Goal: Register for event/course

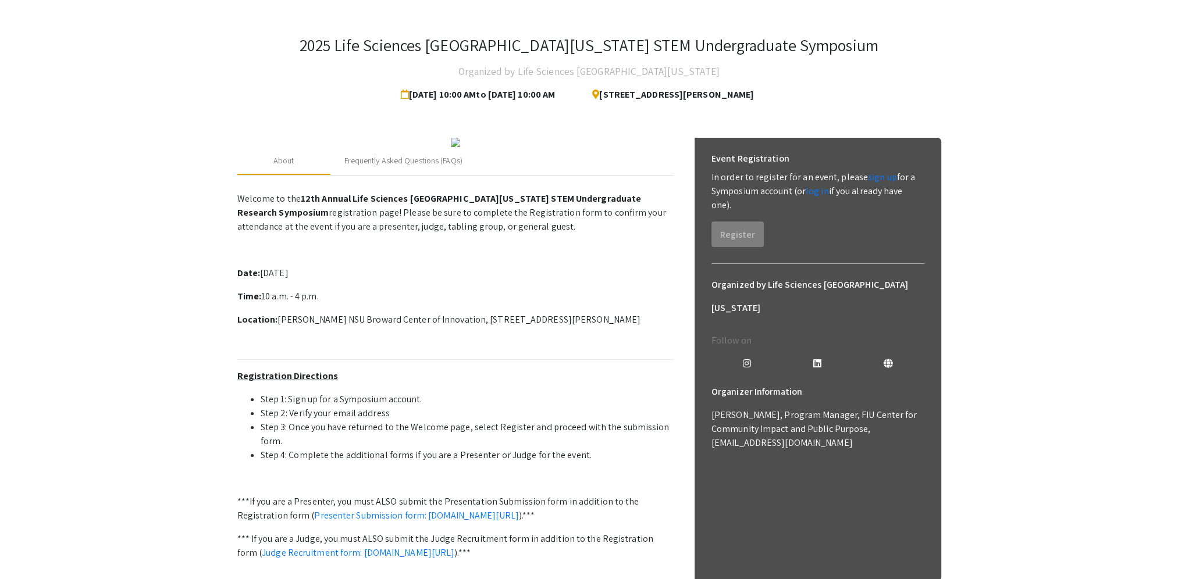
scroll to position [116, 0]
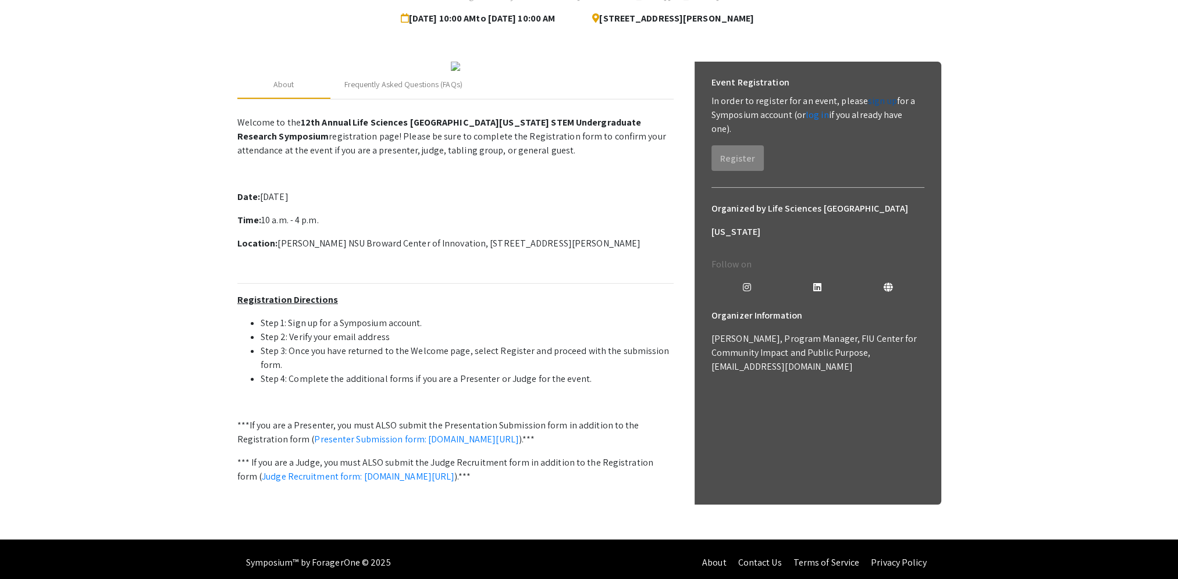
click at [872, 99] on link "sign up" at bounding box center [882, 101] width 29 height 12
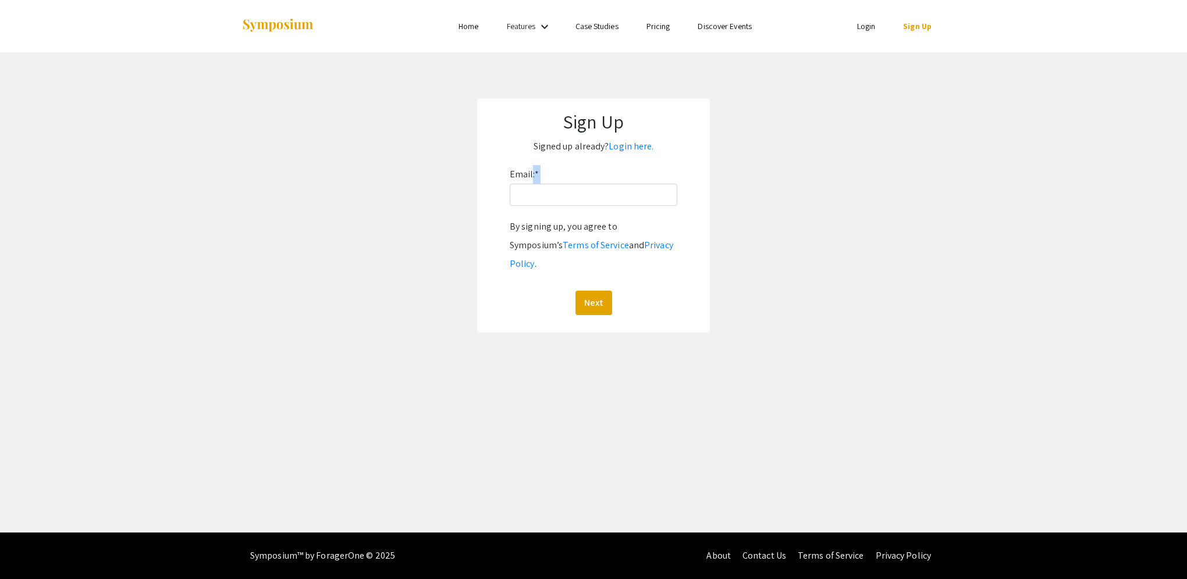
drag, startPoint x: 532, startPoint y: 184, endPoint x: 531, endPoint y: 191, distance: 7.1
click at [531, 189] on div "Email: * By signing up, you agree to Symposium’s Terms of Service and Privacy P…" at bounding box center [594, 240] width 168 height 150
click at [529, 200] on input "Email: *" at bounding box center [594, 195] width 168 height 22
type input "[EMAIL_ADDRESS][DOMAIN_NAME]"
click at [592, 291] on button "Next" at bounding box center [593, 303] width 37 height 24
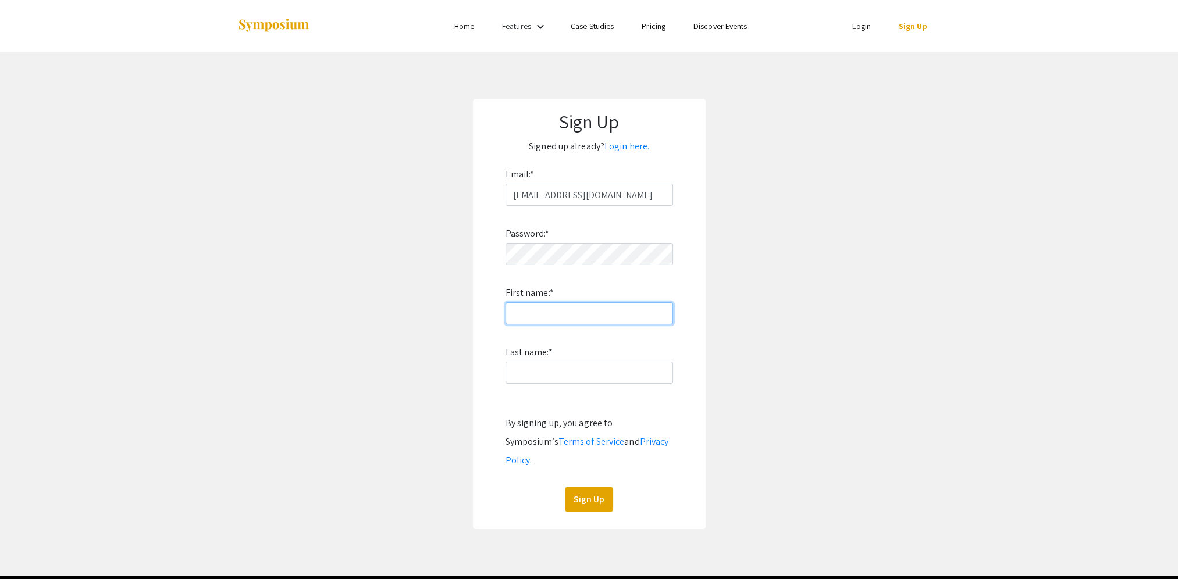
click at [536, 315] on input "First name: *" at bounding box center [590, 314] width 168 height 22
type input "[PERSON_NAME]"
click at [827, 269] on app-signup "Sign Up Signed up already? Login here. Email: * jmenzies@nova.edu Password: * F…" at bounding box center [589, 314] width 1178 height 431
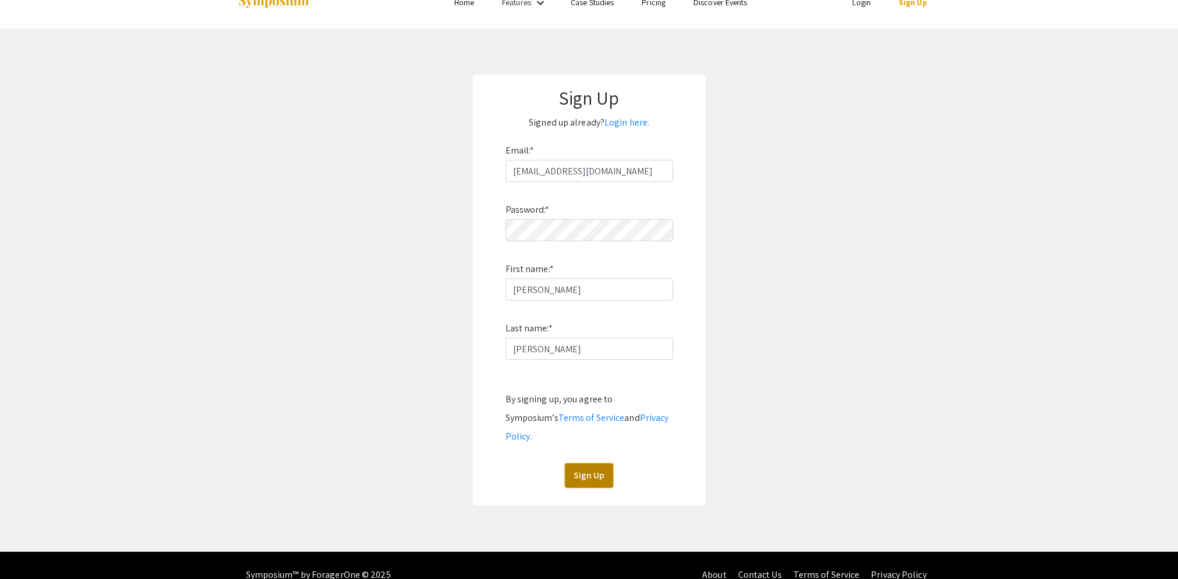
click at [585, 464] on button "Sign Up" at bounding box center [589, 476] width 48 height 24
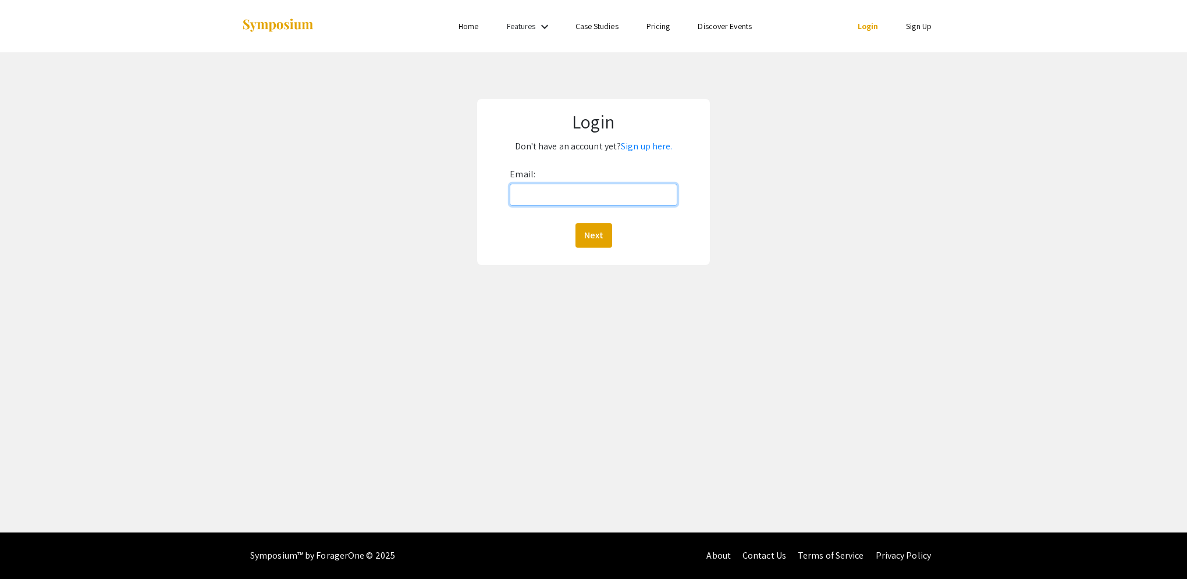
click at [528, 198] on input "Email:" at bounding box center [593, 195] width 167 height 22
type input "[EMAIL_ADDRESS][DOMAIN_NAME]"
click at [592, 238] on button "Next" at bounding box center [593, 235] width 37 height 24
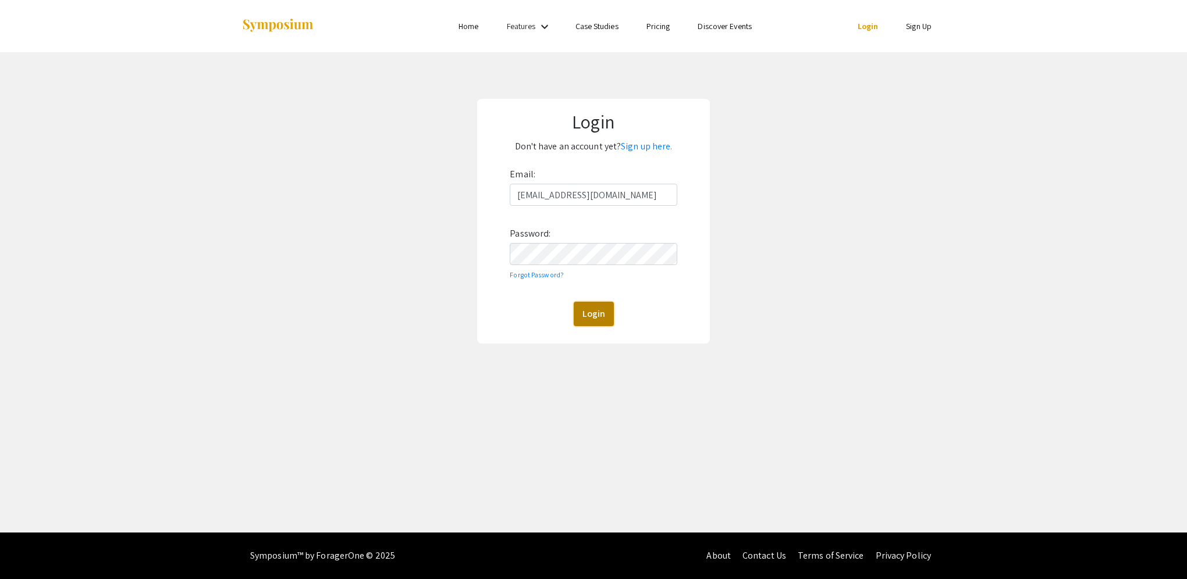
drag, startPoint x: 598, startPoint y: 314, endPoint x: 607, endPoint y: 310, distance: 9.9
click at [599, 316] on button "Login" at bounding box center [594, 314] width 40 height 24
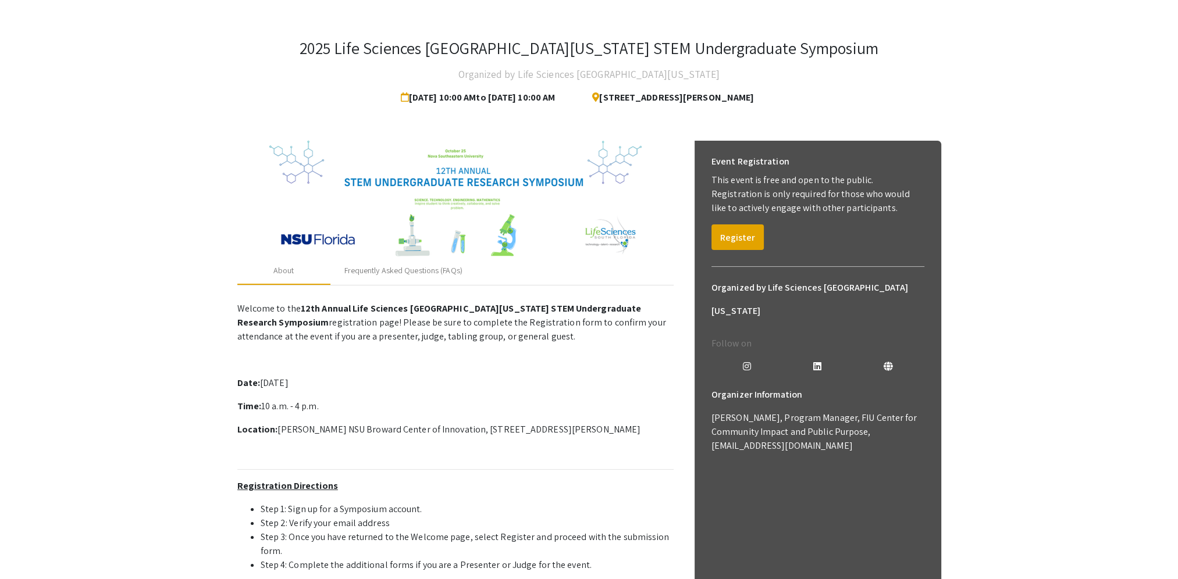
scroll to position [58, 0]
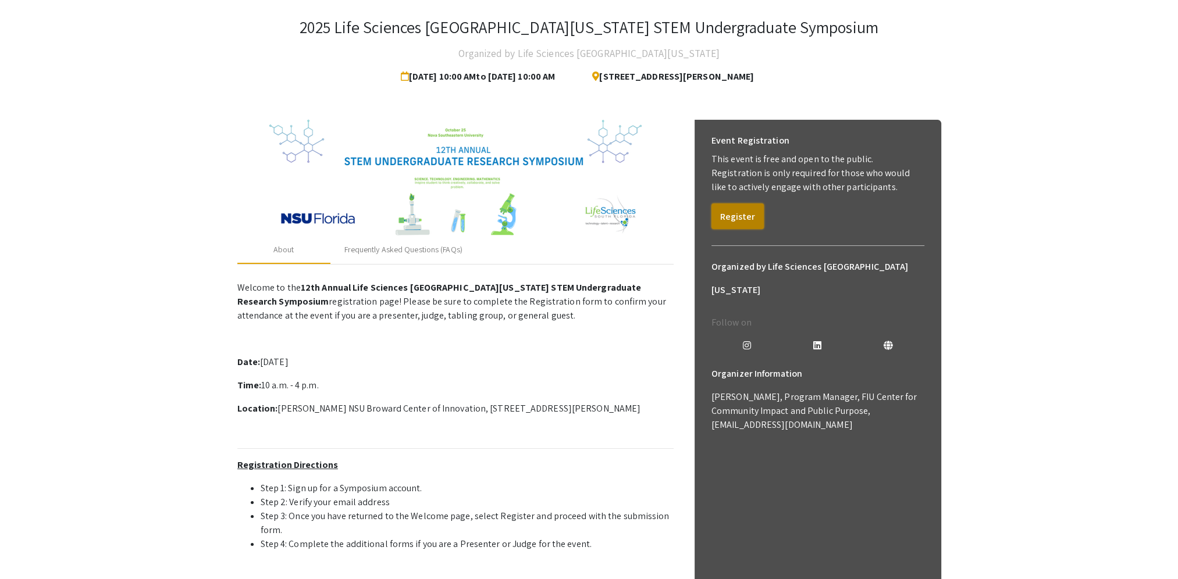
click at [742, 216] on button "Register" at bounding box center [738, 217] width 52 height 26
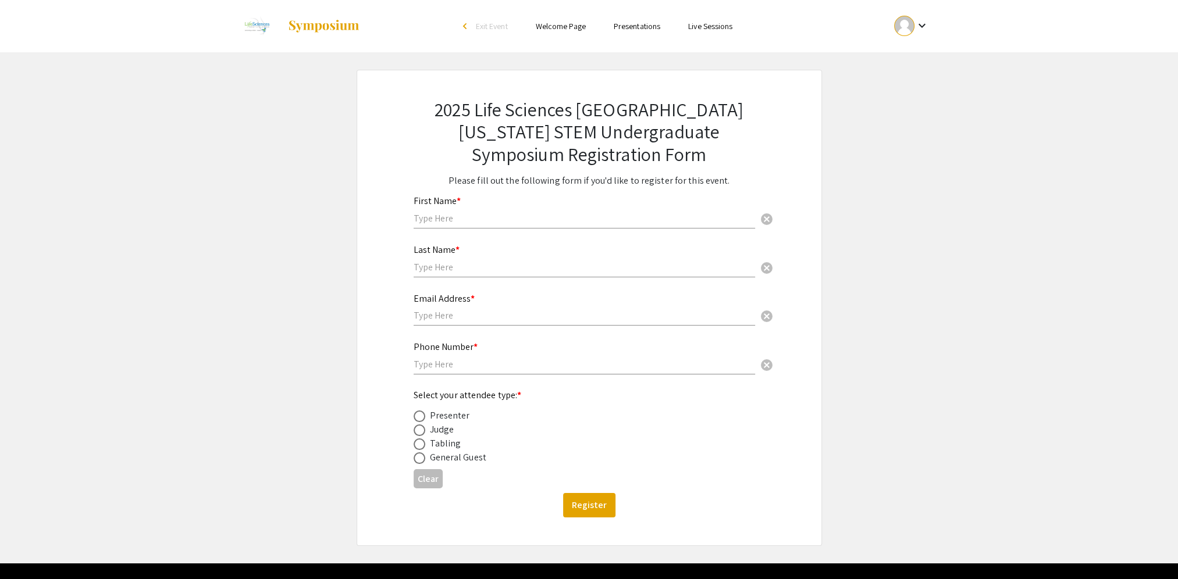
click at [462, 216] on input "text" at bounding box center [585, 218] width 342 height 12
type input "[PERSON_NAME]"
click at [426, 268] on input "text" at bounding box center [585, 267] width 342 height 12
type input "[PERSON_NAME]"
click at [429, 321] on input "text" at bounding box center [585, 316] width 342 height 12
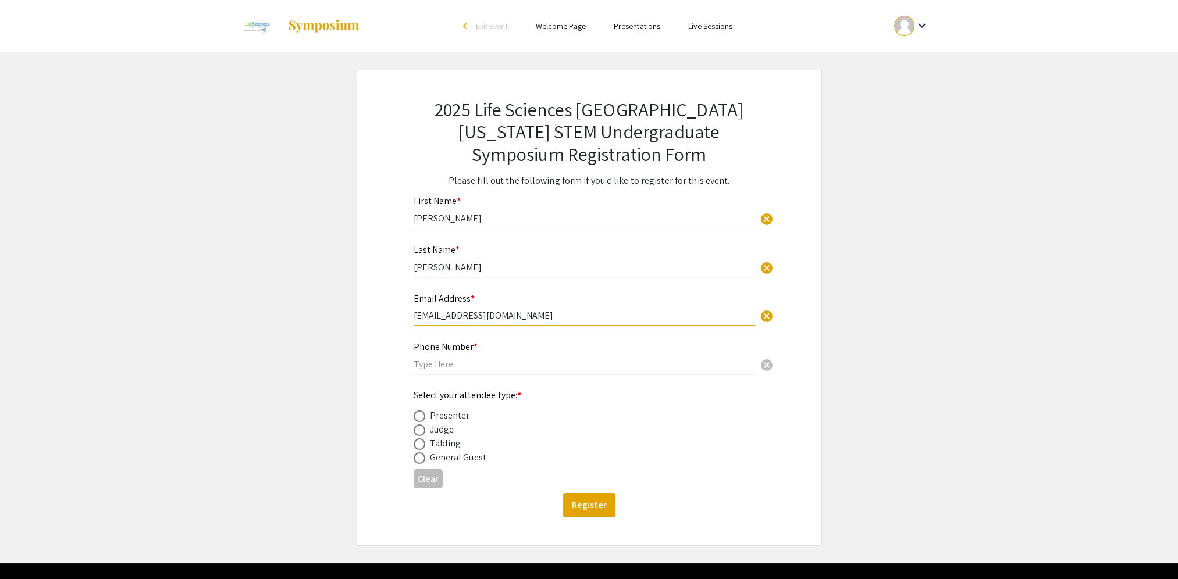
type input "[EMAIL_ADDRESS][DOMAIN_NAME]"
click at [448, 361] on input "text" at bounding box center [585, 364] width 342 height 12
type input "9542625168"
click at [416, 429] on span at bounding box center [420, 431] width 12 height 12
click at [416, 429] on input "radio" at bounding box center [420, 431] width 12 height 12
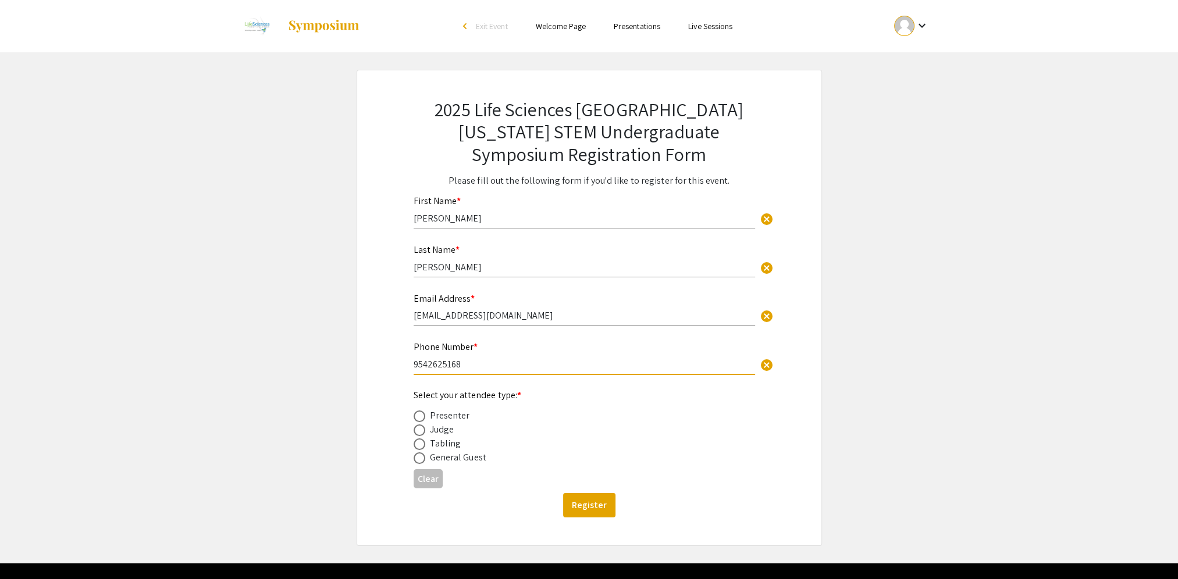
radio input "true"
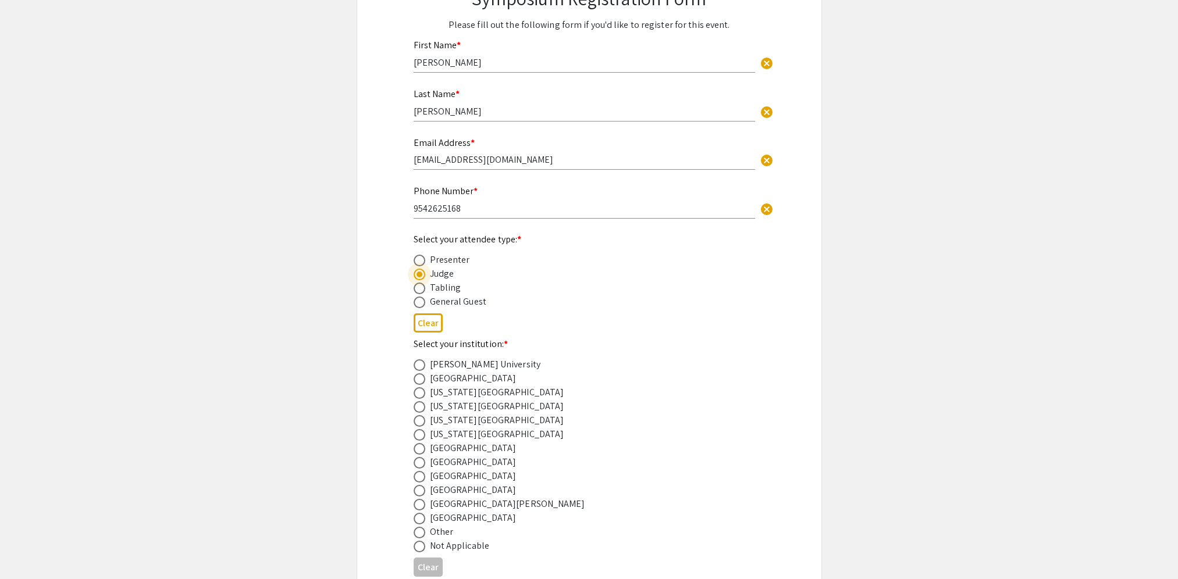
scroll to position [175, 0]
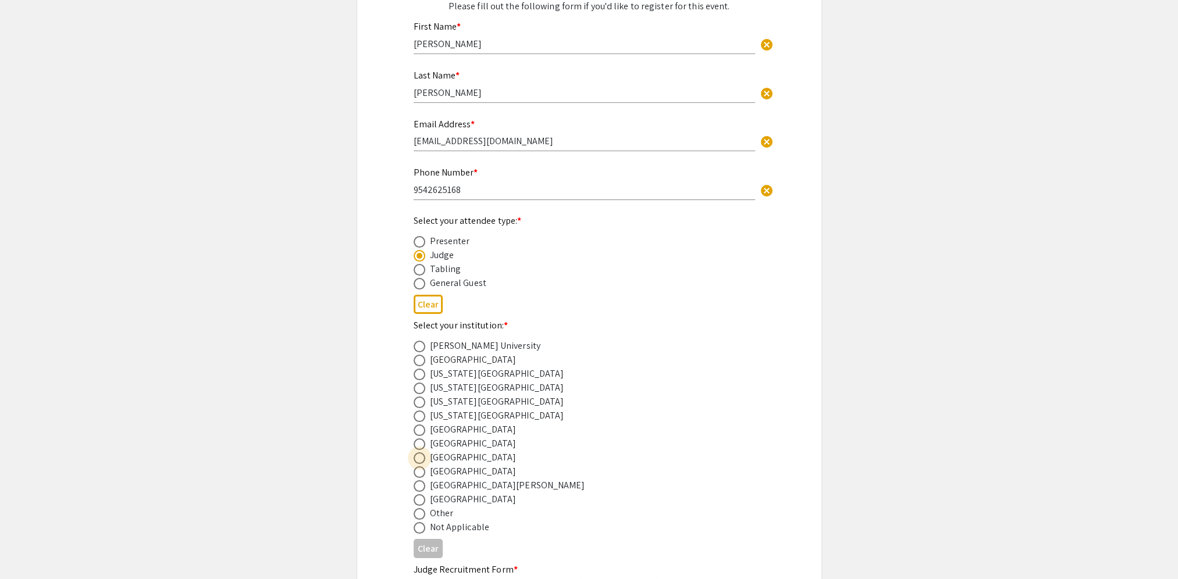
click at [416, 457] on span at bounding box center [420, 459] width 12 height 12
click at [416, 457] on input "radio" at bounding box center [420, 459] width 12 height 12
radio input "true"
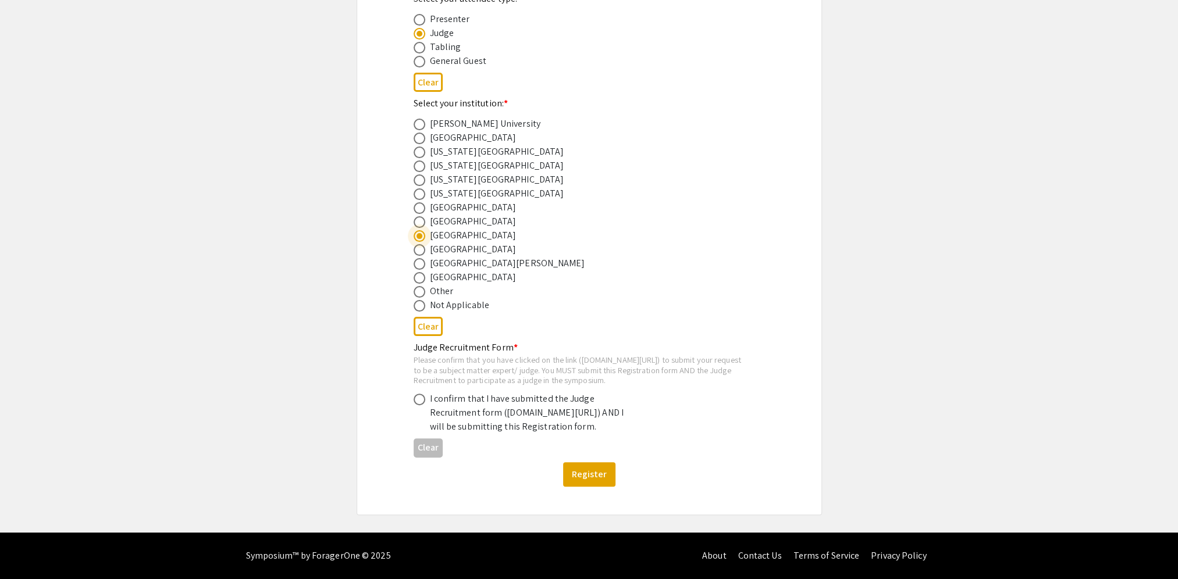
scroll to position [407, 0]
click at [494, 369] on div "Please confirm that you have clicked on the link ([DOMAIN_NAME][URL]) to submit…" at bounding box center [580, 370] width 333 height 31
drag, startPoint x: 494, startPoint y: 369, endPoint x: 633, endPoint y: 265, distance: 173.4
click at [633, 271] on div "[GEOGRAPHIC_DATA]" at bounding box center [580, 278] width 333 height 14
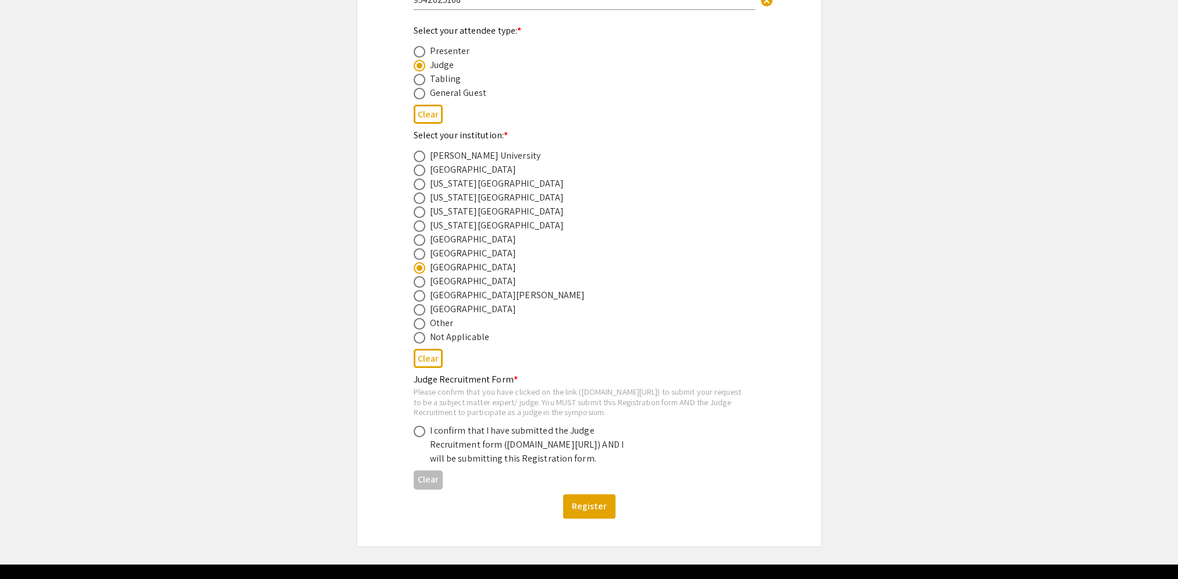
scroll to position [431, 0]
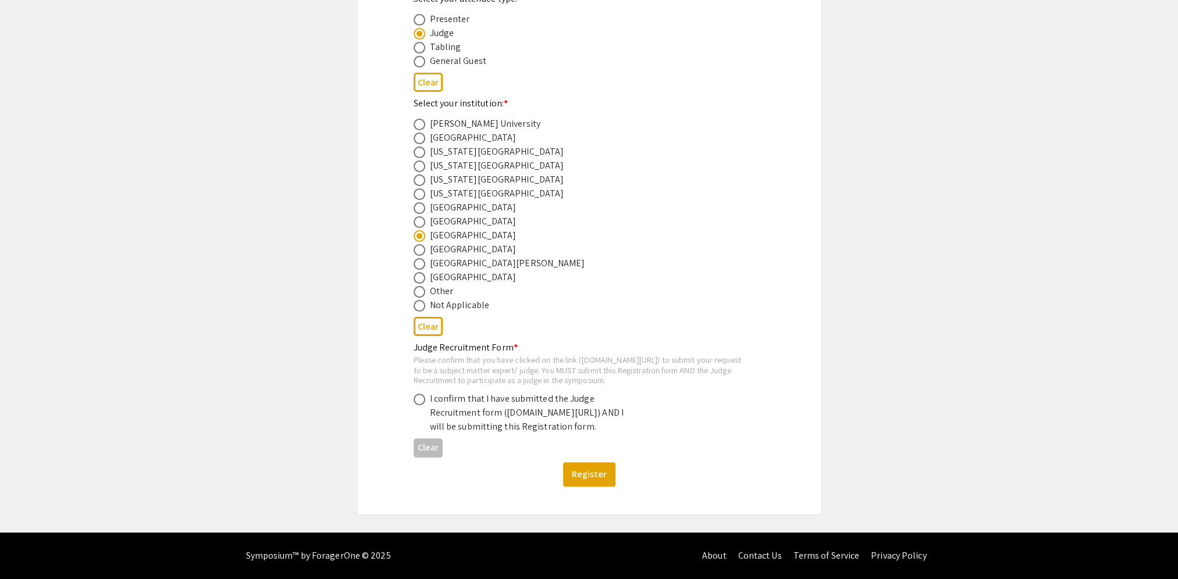
click at [418, 394] on span at bounding box center [420, 400] width 12 height 12
click at [418, 394] on input "radio" at bounding box center [420, 400] width 12 height 12
radio input "true"
click at [585, 476] on button "Register" at bounding box center [589, 475] width 52 height 24
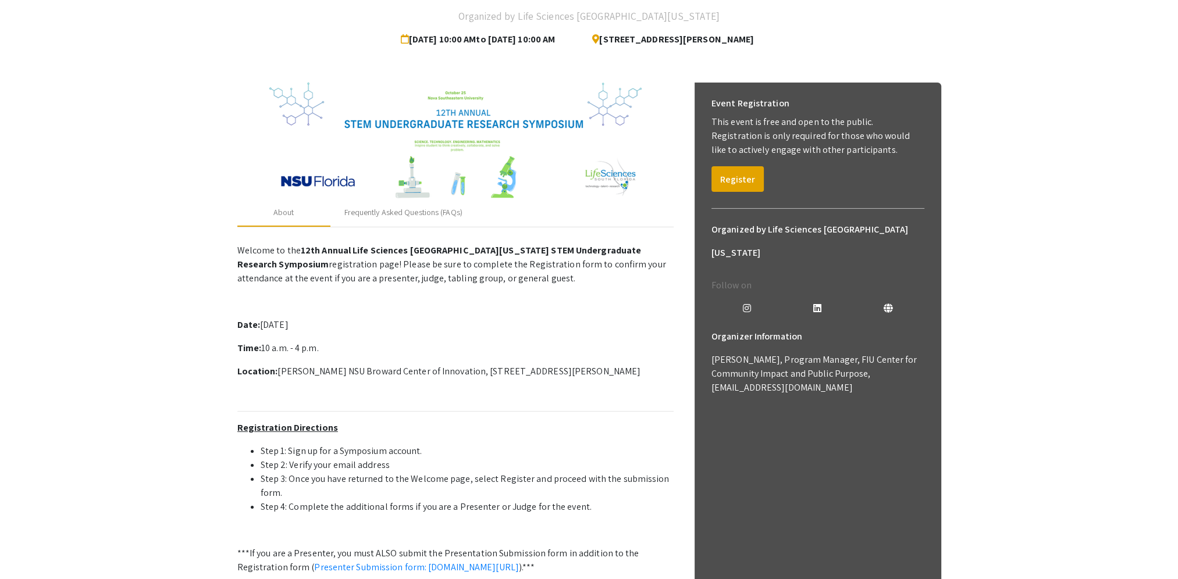
scroll to position [244, 0]
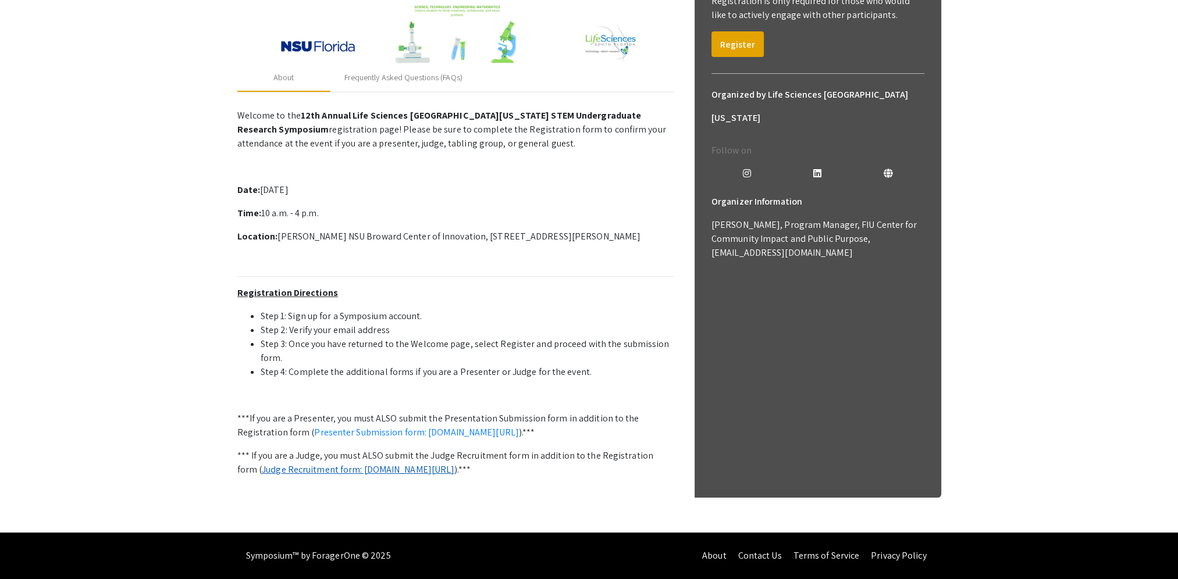
click at [312, 464] on link "Judge Recruitment form: [DOMAIN_NAME][URL]" at bounding box center [358, 470] width 193 height 12
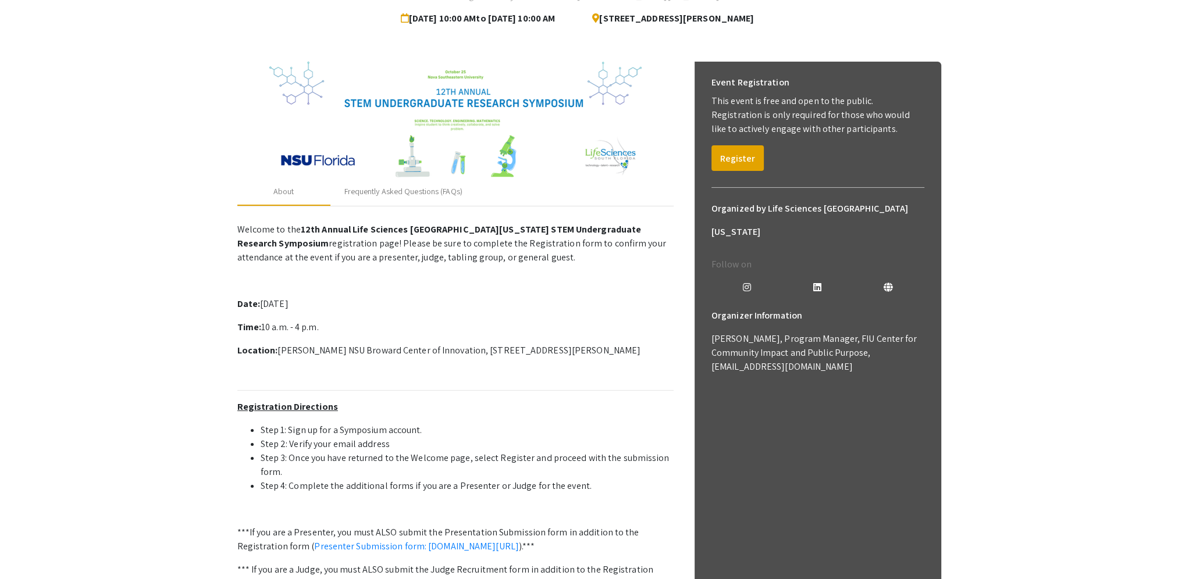
scroll to position [175, 0]
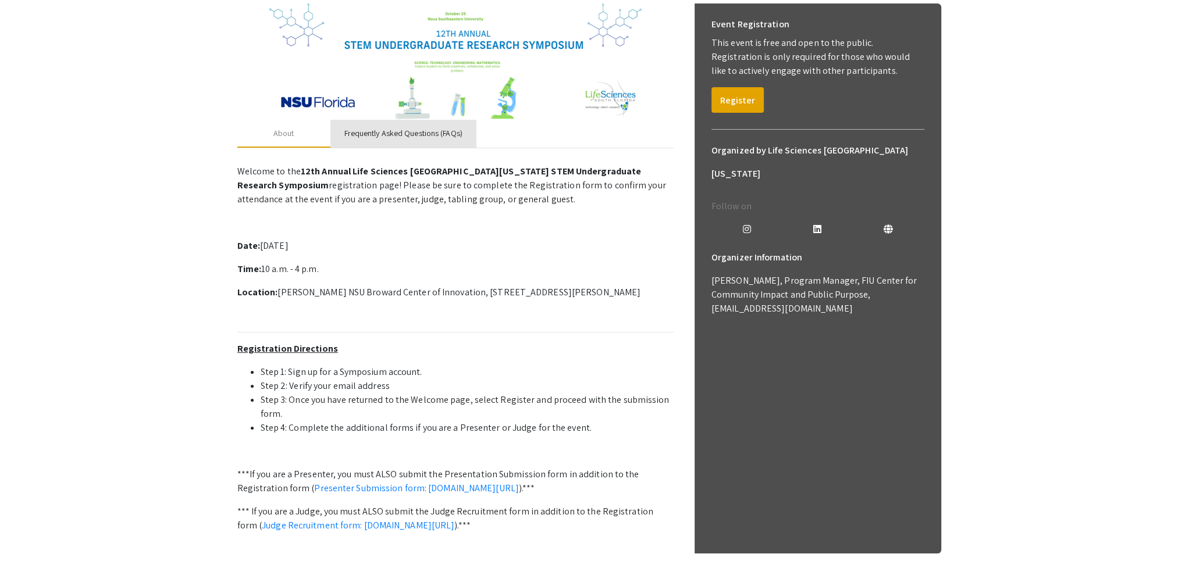
click at [368, 136] on div "Frequently Asked Questions (FAQs)" at bounding box center [403, 133] width 118 height 12
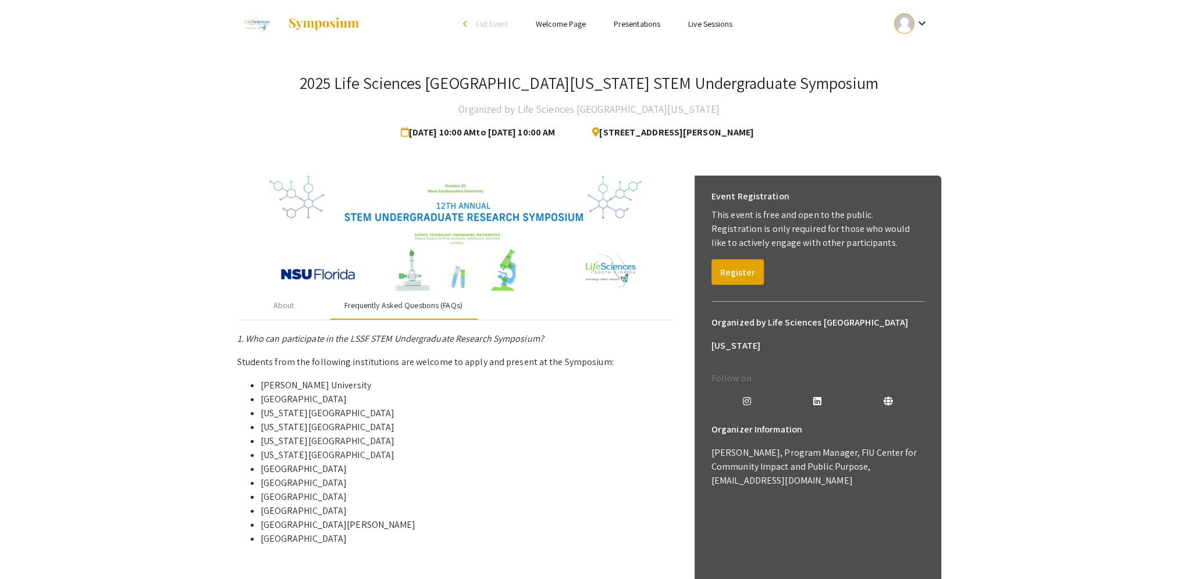
scroll to position [0, 0]
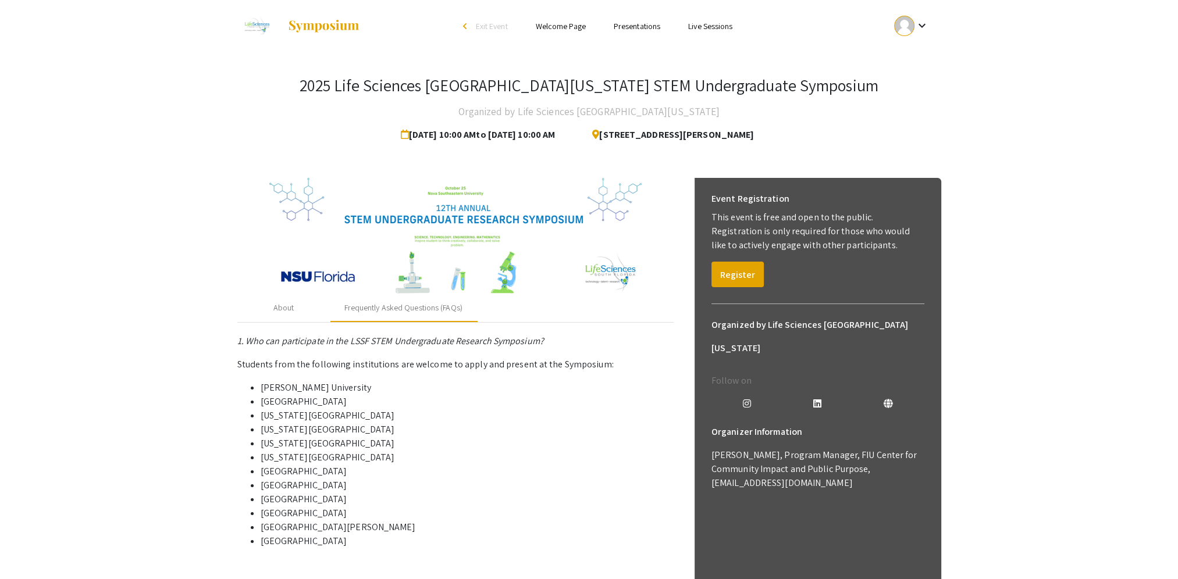
click at [636, 25] on link "Presentations" at bounding box center [637, 26] width 47 height 10
click at [557, 27] on link "Welcome Page" at bounding box center [561, 26] width 50 height 10
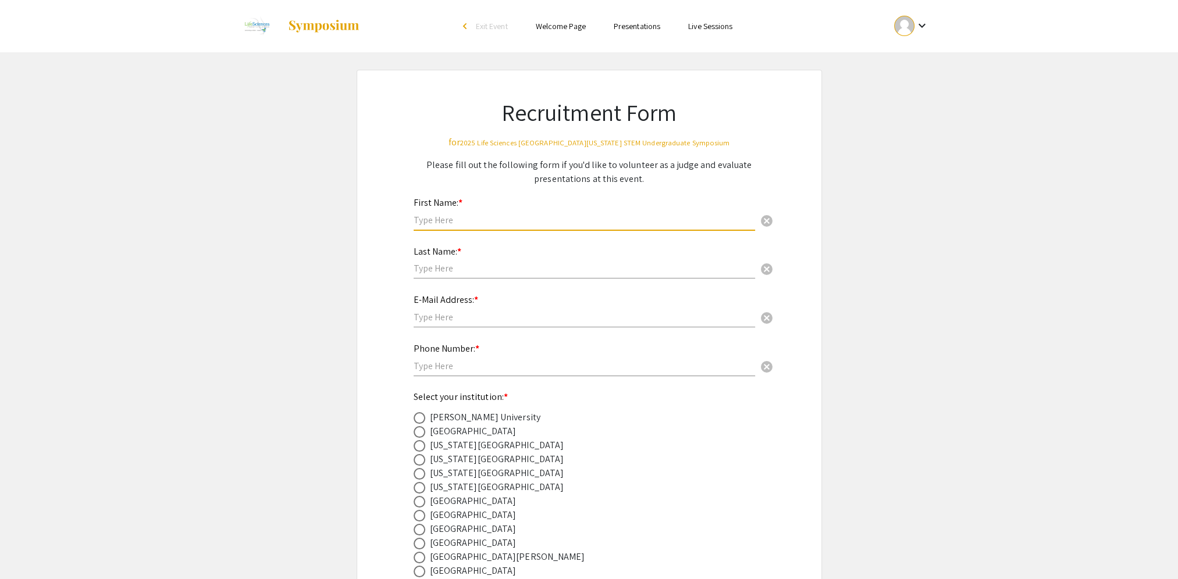
click at [452, 224] on input "text" at bounding box center [585, 220] width 342 height 12
click at [449, 225] on input "text" at bounding box center [585, 220] width 342 height 12
type input "j"
type input "[PERSON_NAME]"
click at [432, 270] on input "text" at bounding box center [585, 268] width 342 height 12
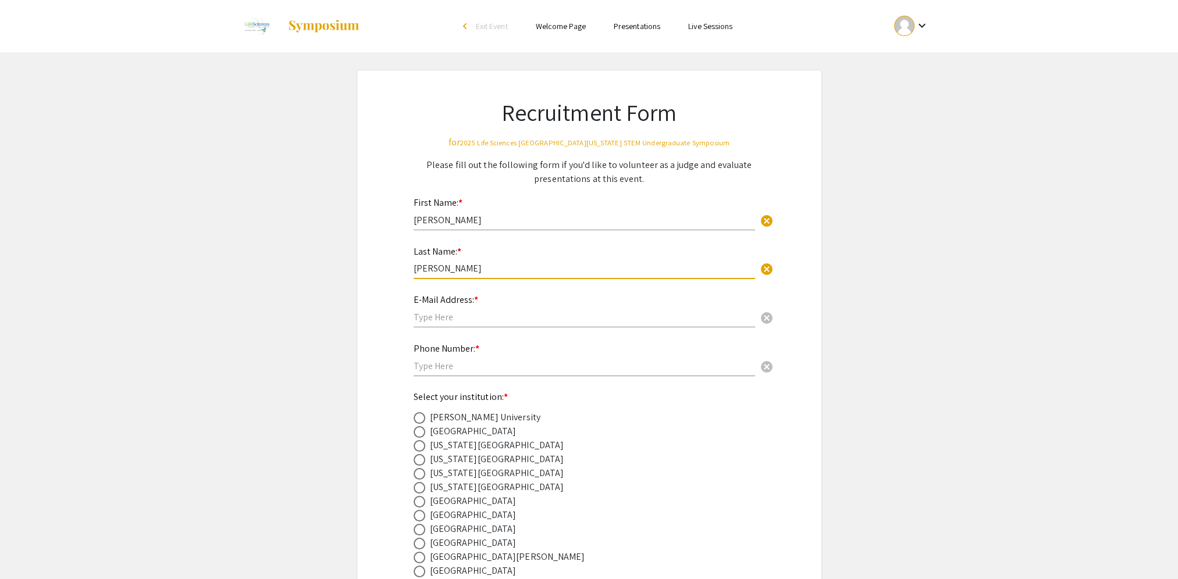
type input "[PERSON_NAME]"
click at [419, 316] on input "text" at bounding box center [585, 317] width 342 height 12
type input "[EMAIL_ADDRESS]"
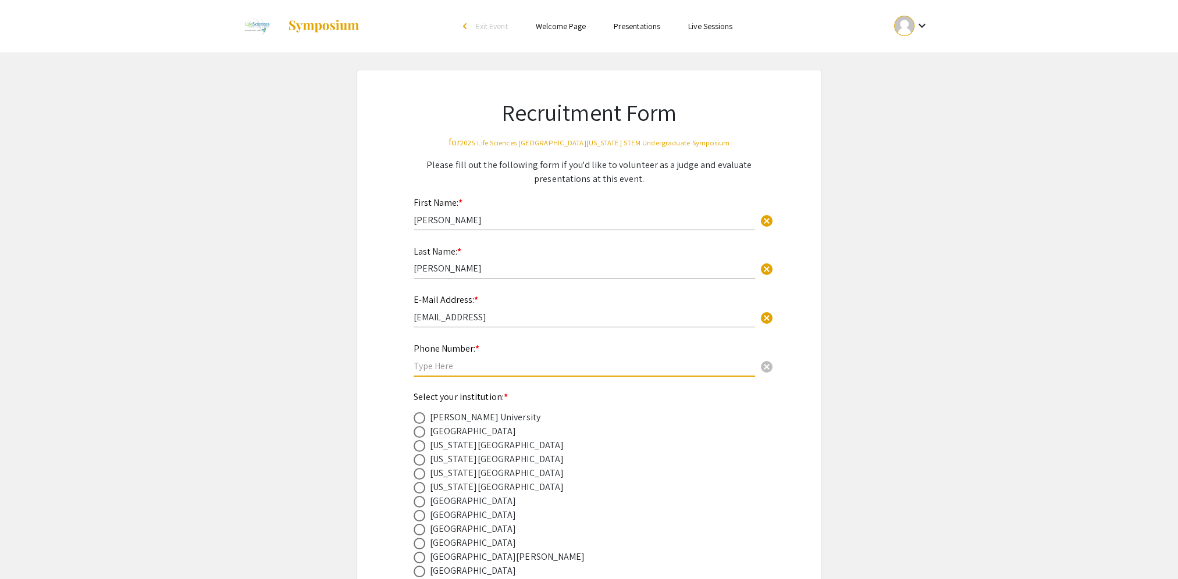
click at [444, 369] on input "text" at bounding box center [585, 366] width 342 height 12
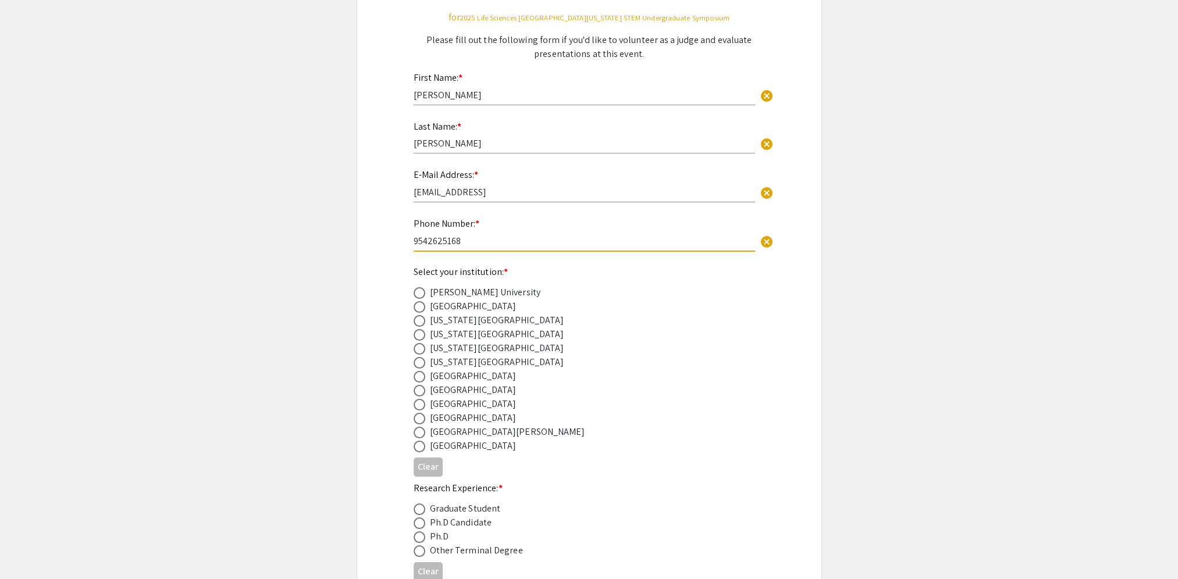
scroll to position [175, 0]
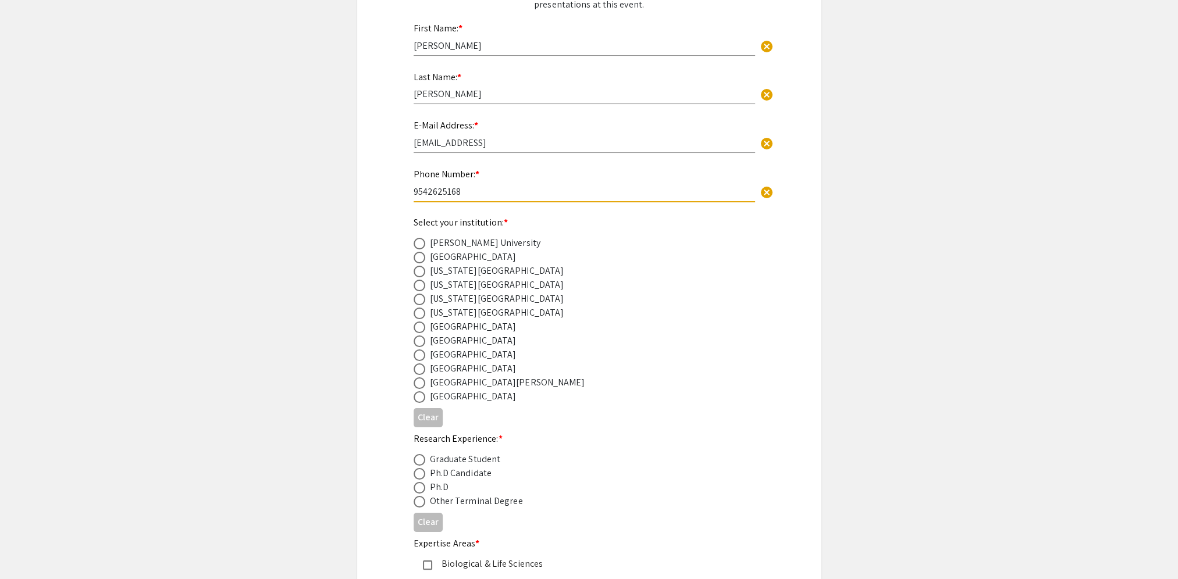
type input "9542625168"
click at [418, 355] on span at bounding box center [420, 356] width 12 height 12
click at [418, 355] on input "radio" at bounding box center [420, 356] width 12 height 12
radio input "true"
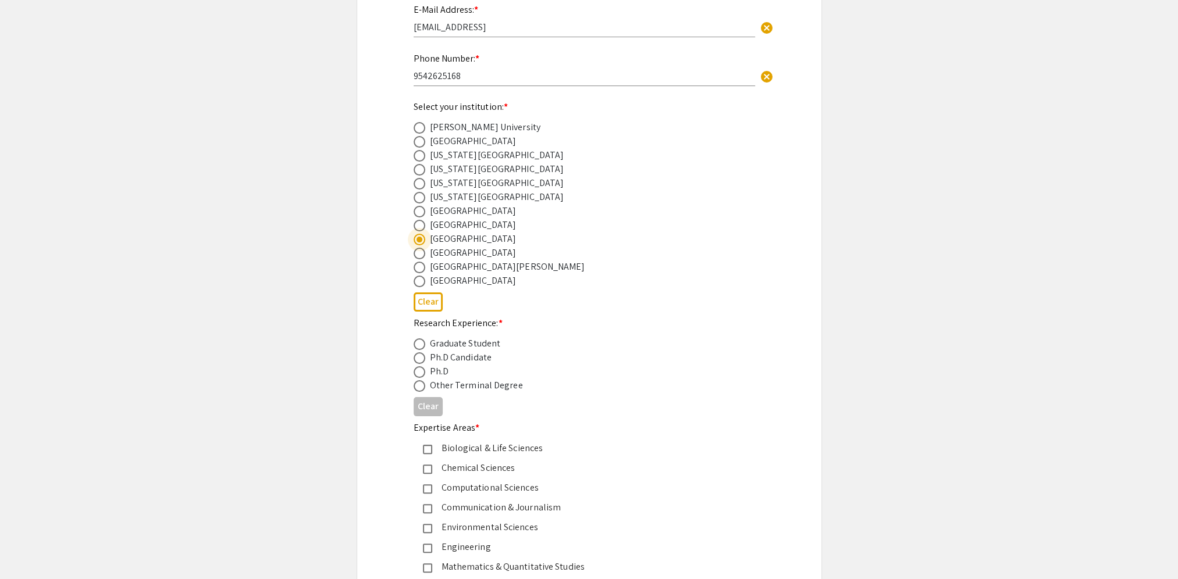
scroll to position [291, 0]
click at [419, 371] on span at bounding box center [420, 372] width 12 height 12
click at [419, 371] on input "radio" at bounding box center [420, 372] width 12 height 12
radio input "true"
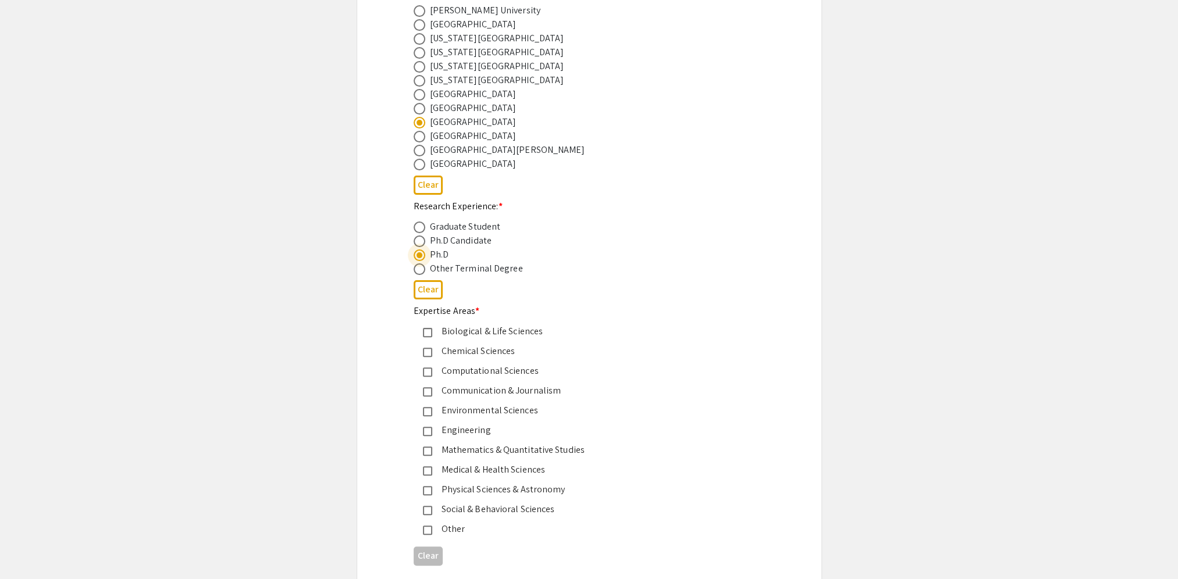
scroll to position [465, 0]
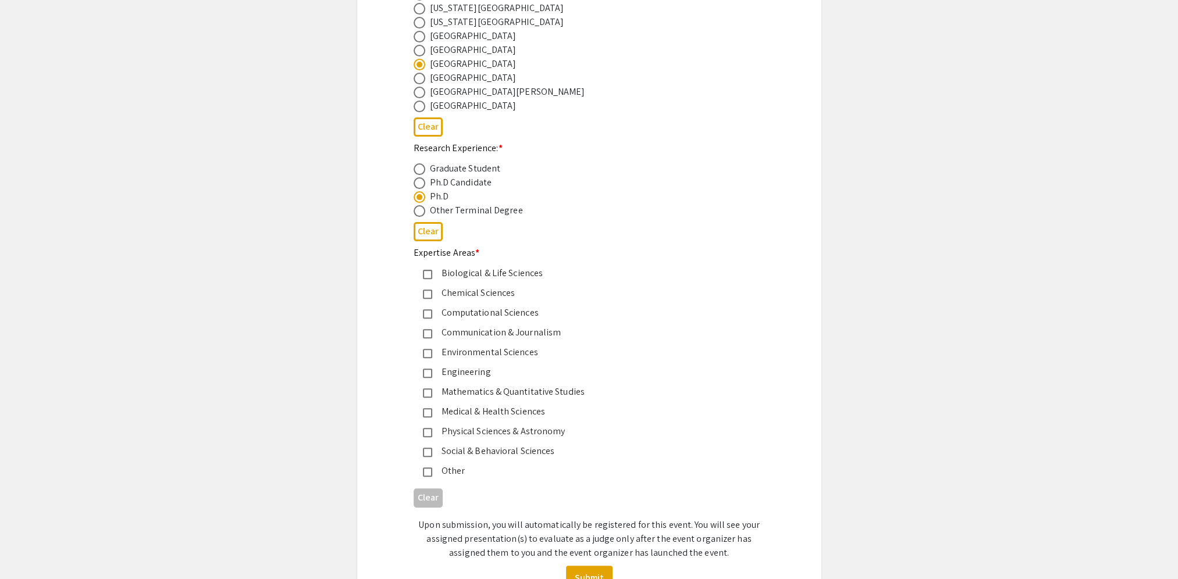
click at [427, 271] on mat-pseudo-checkbox at bounding box center [427, 274] width 9 height 9
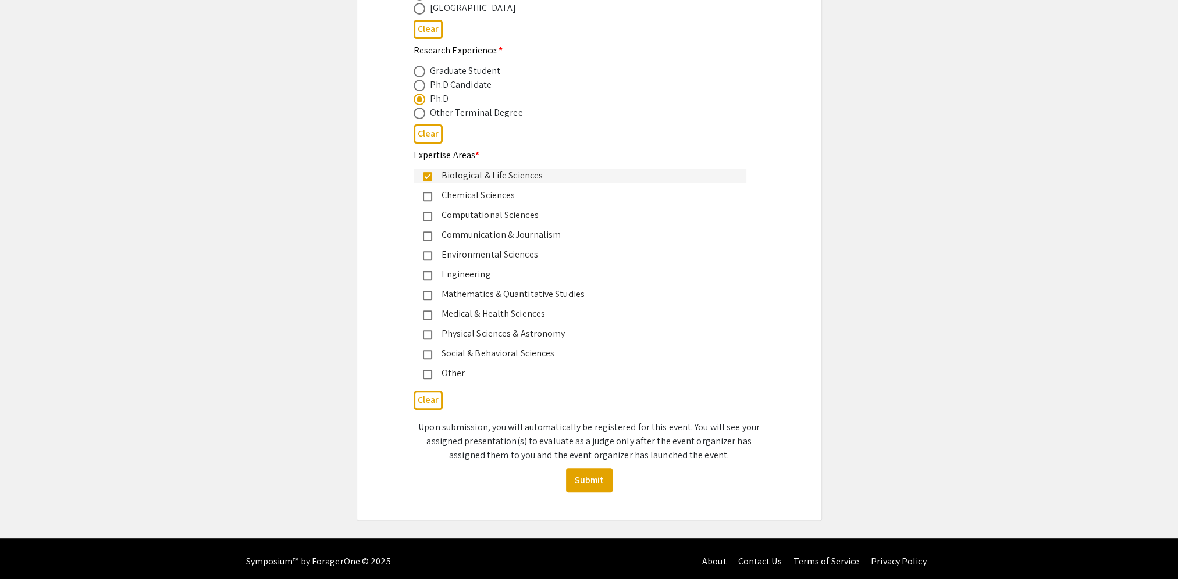
scroll to position [565, 0]
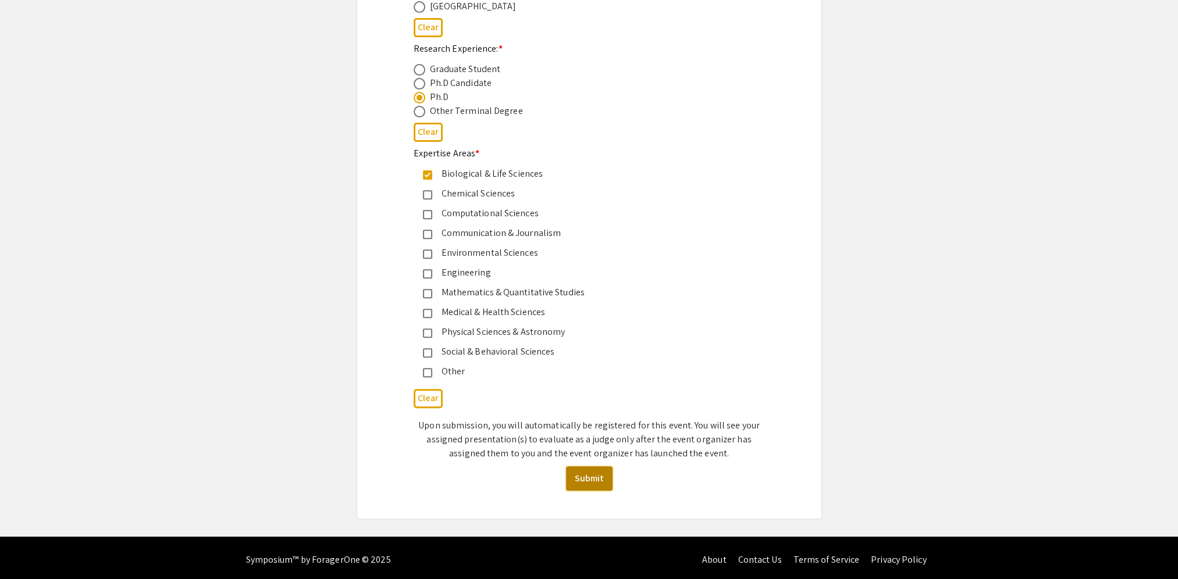
click at [589, 474] on button "Submit" at bounding box center [589, 479] width 47 height 24
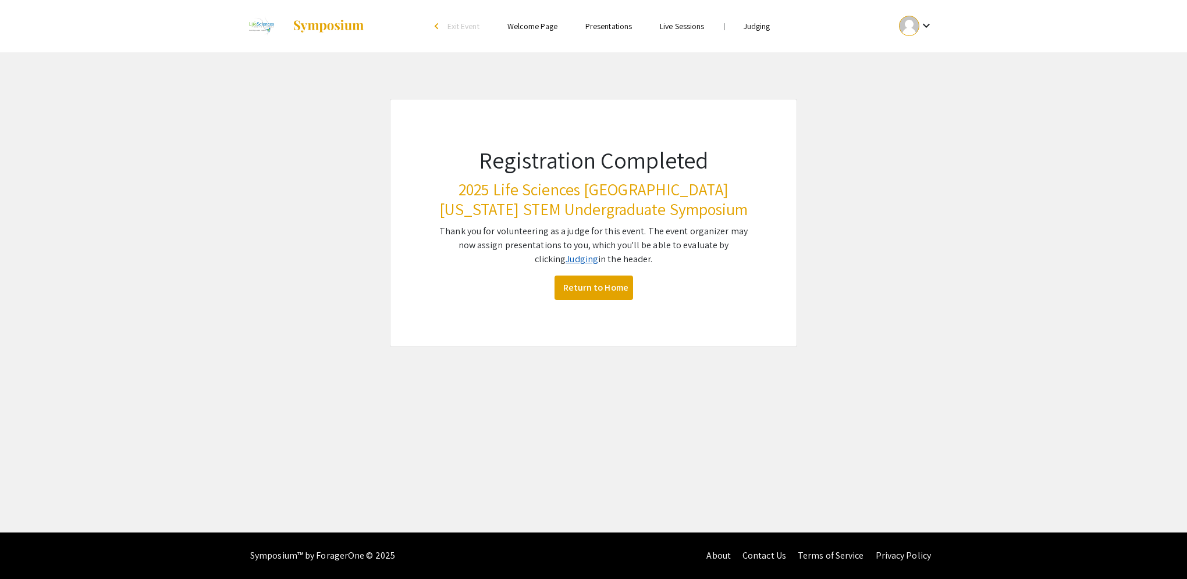
click at [568, 262] on link "Judging" at bounding box center [582, 259] width 33 height 12
